Goal: Communication & Community: Answer question/provide support

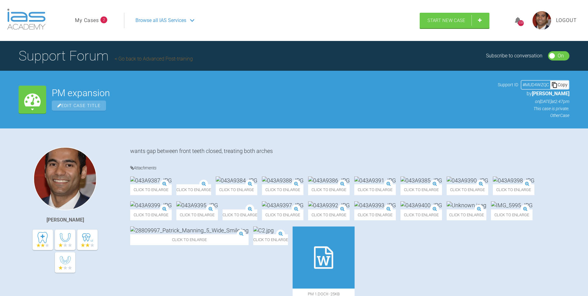
scroll to position [1890, 0]
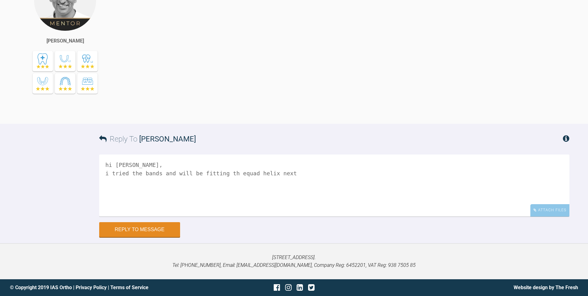
drag, startPoint x: 110, startPoint y: 203, endPoint x: 103, endPoint y: 200, distance: 7.0
click at [103, 200] on textarea "hi [PERSON_NAME], i tried the bands and will be fitting th equad helix next" at bounding box center [334, 185] width 470 height 62
click at [219, 202] on textarea "hi [PERSON_NAME], I hope you are well.I tried the bands and will be fitting th …" at bounding box center [334, 185] width 470 height 62
click at [168, 202] on textarea "hi [PERSON_NAME], I hope you are well.I tried the bands on the molars and will …" at bounding box center [334, 185] width 470 height 62
click at [167, 203] on textarea "hi [PERSON_NAME], I hope you are well.I tried the bands on the molars and will …" at bounding box center [334, 185] width 470 height 62
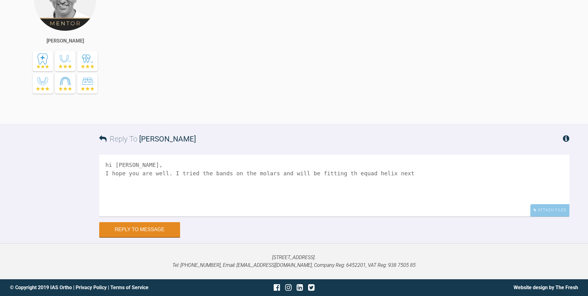
click at [336, 201] on textarea "hi [PERSON_NAME], I hope you are well. I tried the bands on the molars and will…" at bounding box center [334, 185] width 470 height 62
click at [346, 204] on textarea "hi [PERSON_NAME], I hope you are well. I tried the bands on the molars and will…" at bounding box center [334, 185] width 470 height 62
click at [407, 205] on textarea "hi [PERSON_NAME], I hope you are well. I tried the bands on the molars and will…" at bounding box center [334, 185] width 470 height 62
click at [373, 205] on textarea "hi [PERSON_NAME], I hope you are well. I tried the bands on the molars and will…" at bounding box center [334, 185] width 470 height 62
drag, startPoint x: 331, startPoint y: 210, endPoint x: 248, endPoint y: 210, distance: 84.0
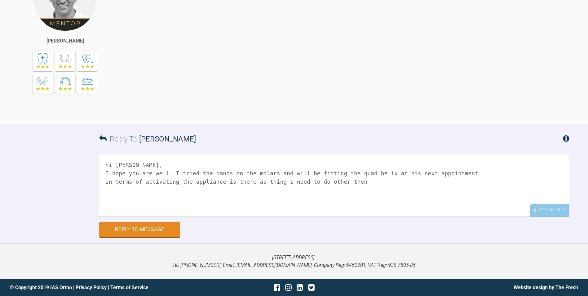
click at [248, 210] on textarea "hi [PERSON_NAME], I hope you are well. I tried the bands on the molars and will…" at bounding box center [334, 185] width 470 height 62
click at [347, 210] on textarea "hi [PERSON_NAME], I hope you are well. I tried the bands on the molars and will…" at bounding box center [334, 185] width 470 height 62
click at [419, 209] on textarea "hi [PERSON_NAME], I hope you are well. I tried the bands on the molars and will…" at bounding box center [334, 185] width 470 height 62
click at [118, 216] on textarea "hi [PERSON_NAME], I hope you are well. I tried the bands on the molars and will…" at bounding box center [334, 185] width 470 height 62
click at [227, 216] on textarea "hi [PERSON_NAME], I hope you are well. I tried the bands on the molars and will…" at bounding box center [334, 185] width 470 height 62
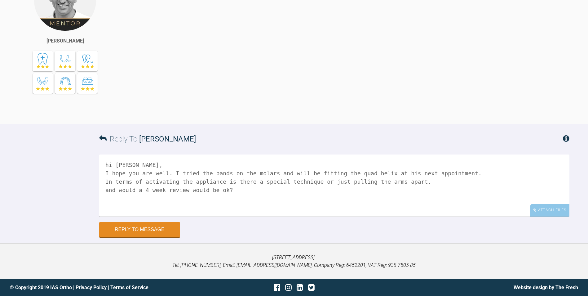
click at [169, 202] on textarea "hi [PERSON_NAME], I hope you are well. I tried the bands on the molars and will…" at bounding box center [334, 185] width 470 height 62
type textarea "hi [PERSON_NAME], I hope you are well. I tried the bands on the molars and will…"
click at [129, 237] on button "Reply to Message" at bounding box center [139, 229] width 81 height 15
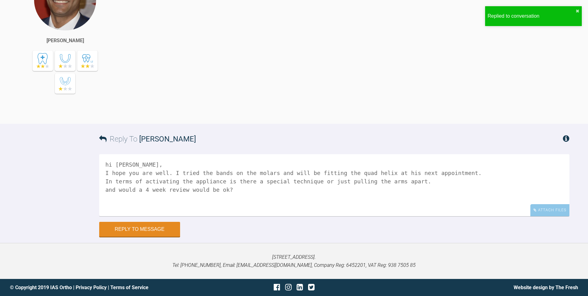
scroll to position [2133, 0]
